Goal: Navigation & Orientation: Understand site structure

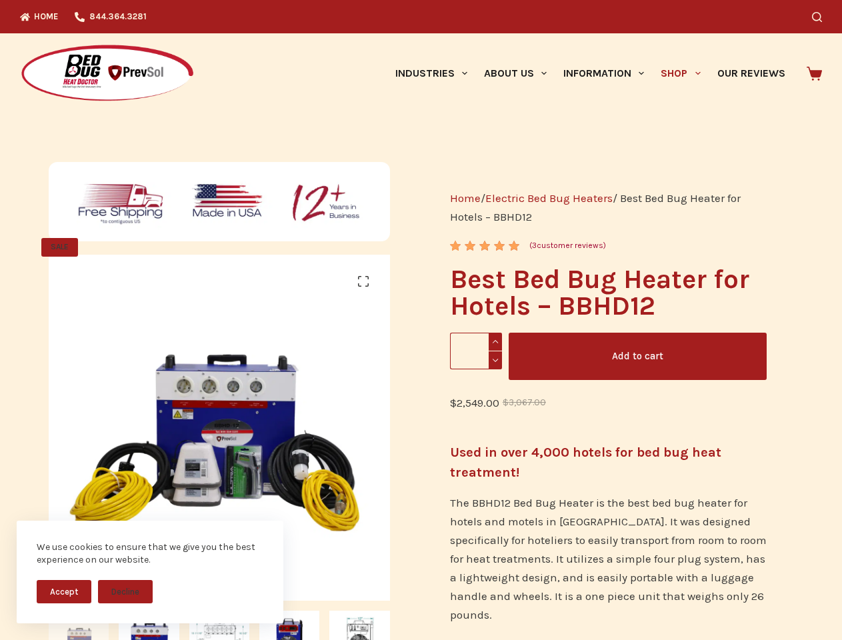
click at [64, 591] on button "Accept" at bounding box center [64, 591] width 55 height 23
click at [125, 591] on button "Decline" at bounding box center [125, 591] width 55 height 23
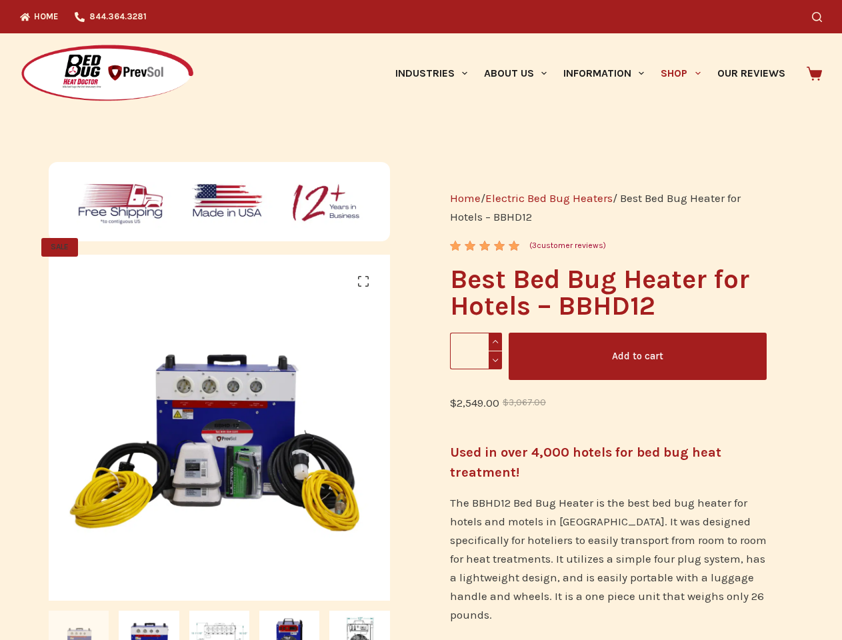
click at [822, 17] on icon "Search" at bounding box center [817, 17] width 10 height 10
click at [436, 73] on link "Industries" at bounding box center [431, 73] width 89 height 80
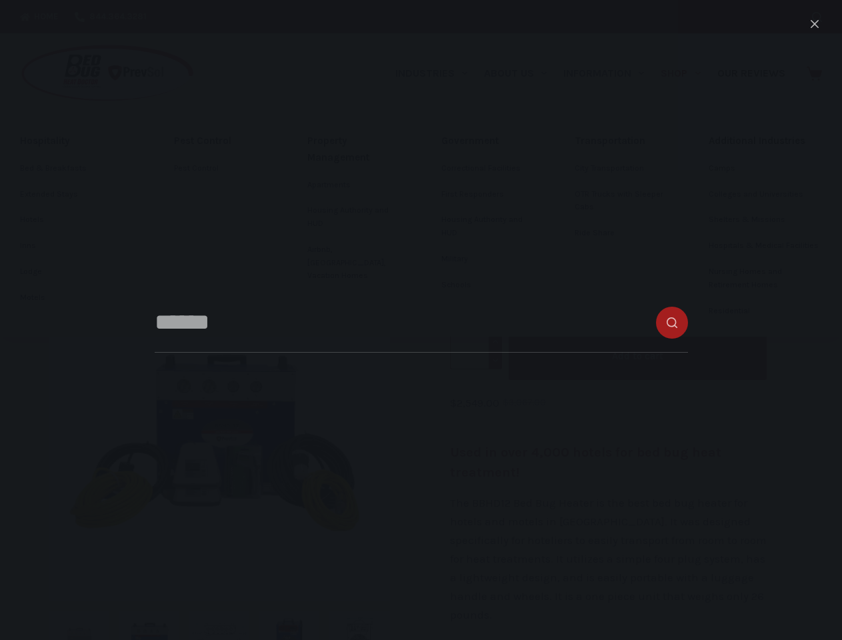
click at [521, 73] on link "About Us" at bounding box center [514, 73] width 79 height 80
click at [609, 73] on link "Information" at bounding box center [603, 73] width 97 height 80
click at [686, 73] on link "Shop" at bounding box center [681, 73] width 56 height 80
